Goal: Task Accomplishment & Management: Use online tool/utility

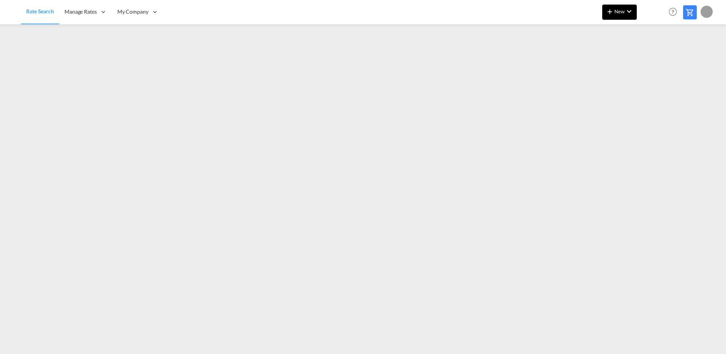
click at [631, 8] on md-icon "icon-chevron-down" at bounding box center [629, 11] width 9 height 9
click at [657, 60] on div "Ratesheet" at bounding box center [661, 56] width 28 height 19
click at [607, 15] on md-icon "icon-plus 400-fg" at bounding box center [609, 11] width 9 height 9
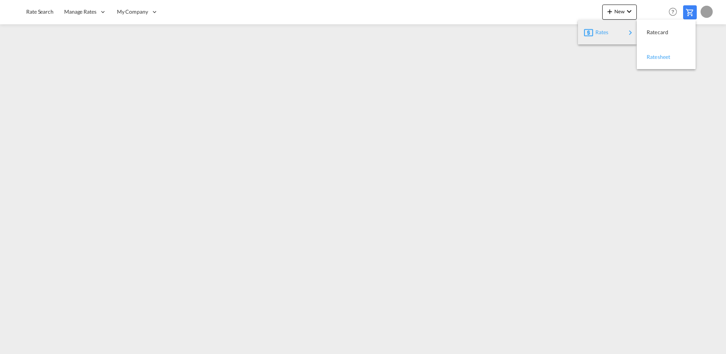
click at [674, 56] on div "Ratesheet" at bounding box center [661, 56] width 28 height 19
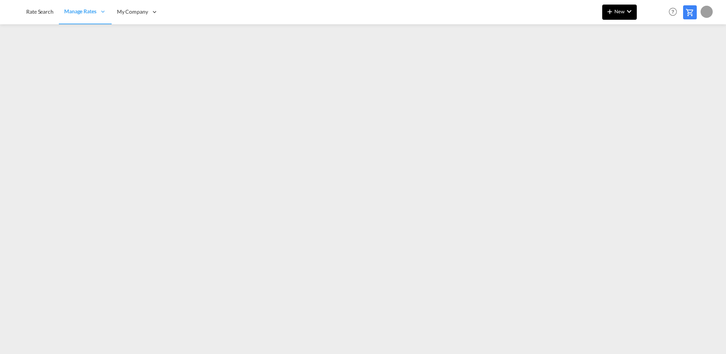
click at [624, 10] on span "New" at bounding box center [619, 11] width 28 height 6
click at [655, 58] on span "Ratesheet" at bounding box center [651, 56] width 8 height 15
